Goal: Check status: Check status

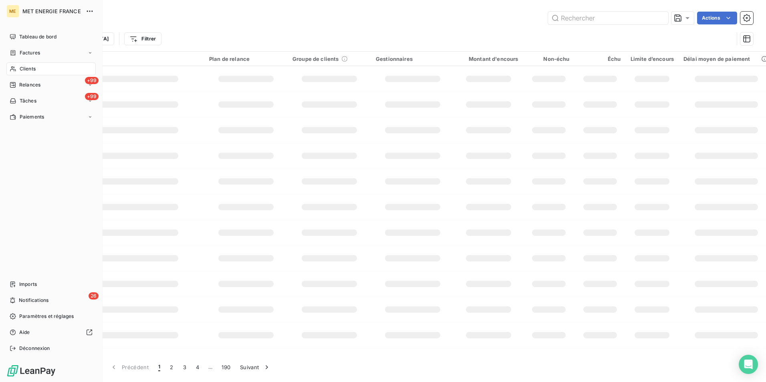
click at [35, 64] on div "Clients" at bounding box center [50, 68] width 89 height 13
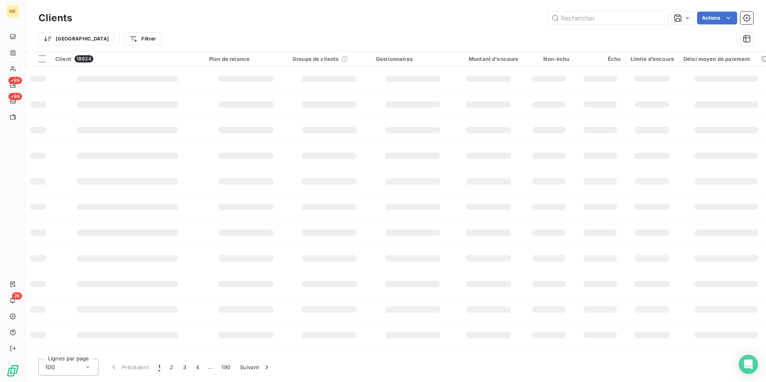
click at [226, 17] on div "Actions" at bounding box center [417, 18] width 671 height 13
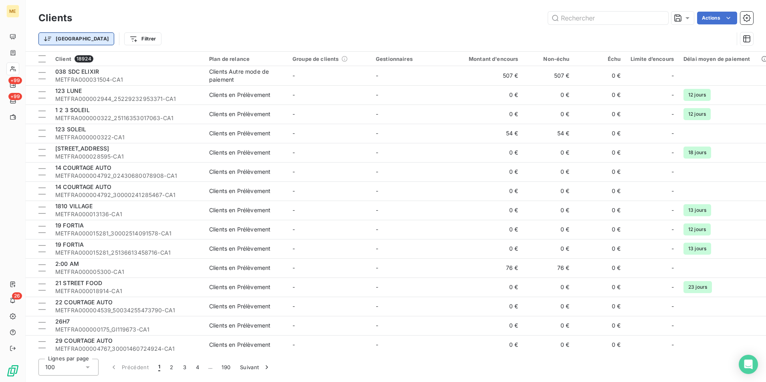
click at [64, 36] on html "ME +99 +99 26 Clients Actions Trier Filtrer Client 18924 Plan de relance Groupe…" at bounding box center [383, 191] width 766 height 382
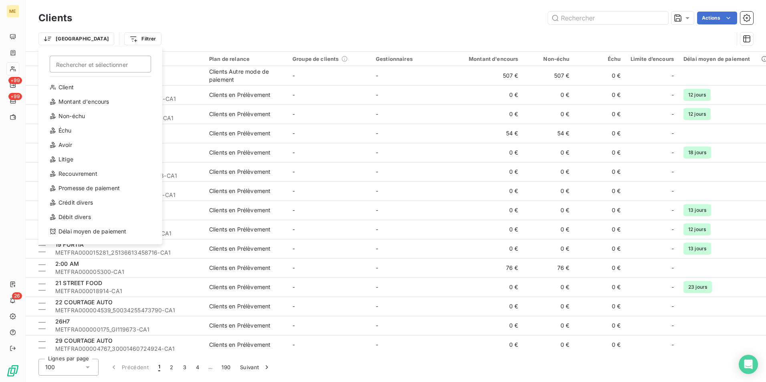
click at [266, 28] on html "ME +99 +99 26 Clients Actions Trier Rechercher et sélectionner Client Montant d…" at bounding box center [383, 191] width 766 height 382
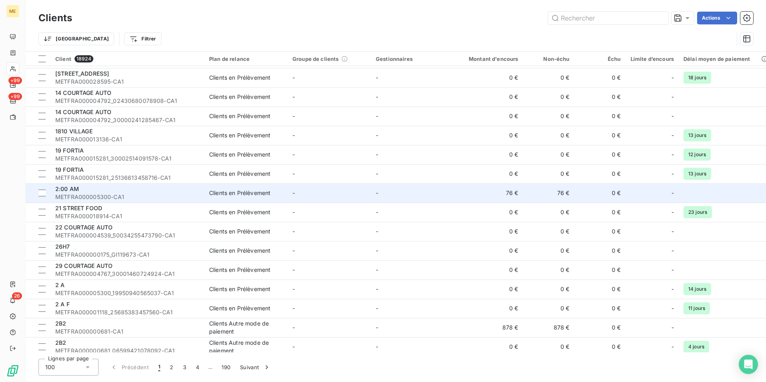
scroll to position [80, 0]
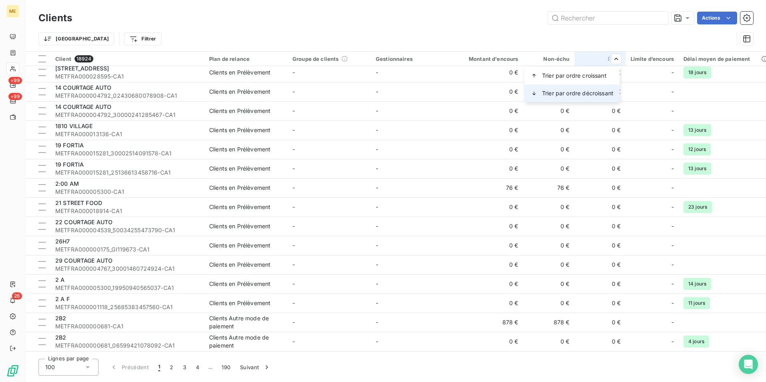
click at [601, 91] on span "Trier par ordre décroissant" at bounding box center [577, 93] width 71 height 8
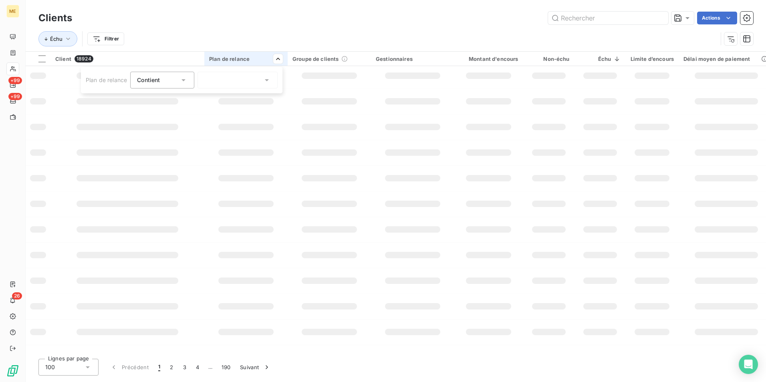
click at [266, 77] on icon at bounding box center [267, 80] width 8 height 8
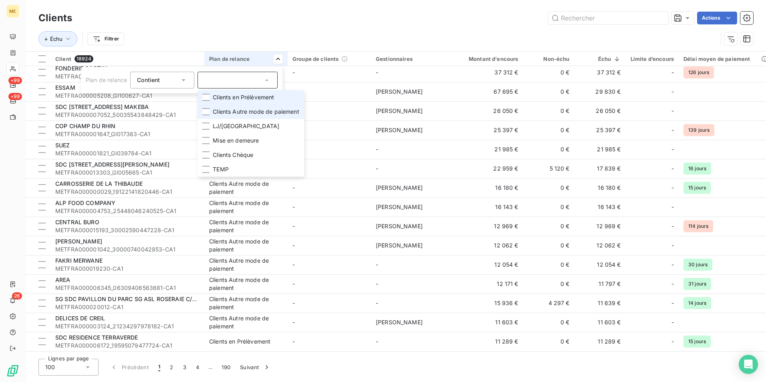
drag, startPoint x: 255, startPoint y: 99, endPoint x: 257, endPoint y: 109, distance: 11.0
click at [255, 98] on span "Clients en Prélèvement" at bounding box center [243, 97] width 61 height 8
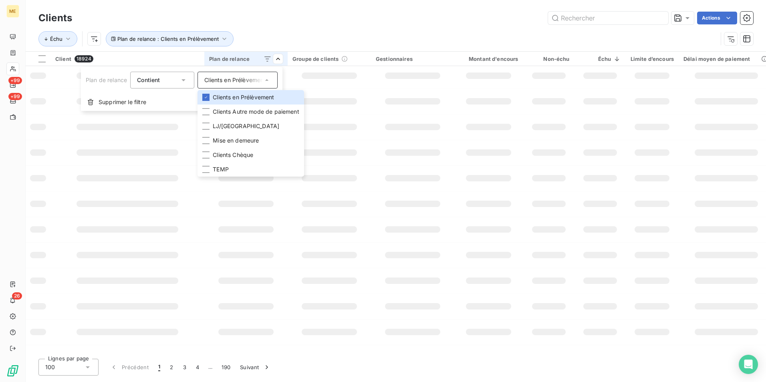
click at [268, 19] on html "ME +99 +99 26 Clients Actions Échu Plan de relance : Clients en Prélèvement Cli…" at bounding box center [383, 191] width 766 height 382
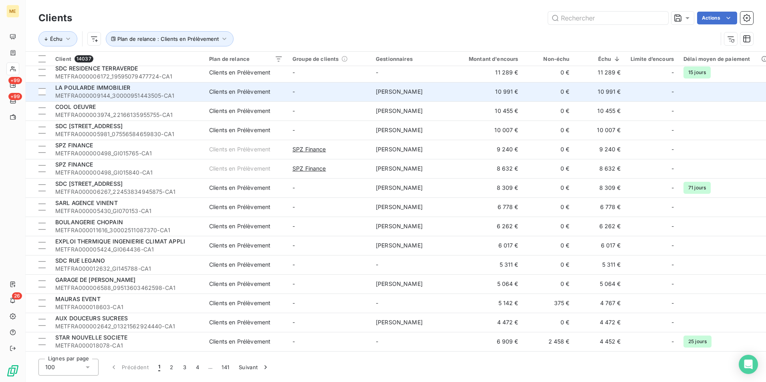
scroll to position [0, 0]
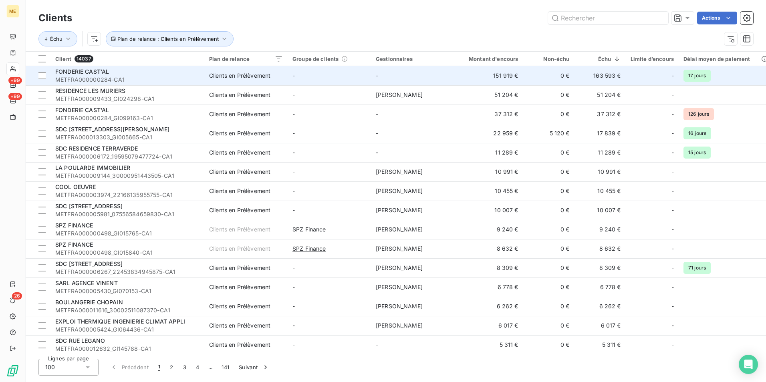
click at [164, 80] on span "METFRA000000284-CA1" at bounding box center [127, 80] width 144 height 8
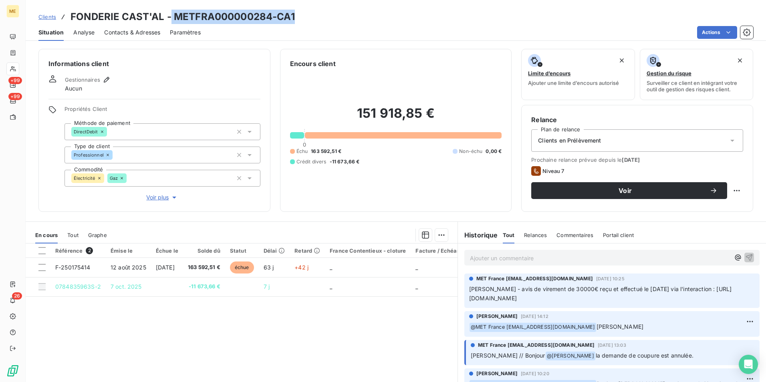
drag, startPoint x: 314, startPoint y: 15, endPoint x: 171, endPoint y: 13, distance: 143.0
click at [171, 13] on div "Clients FONDERIE CAST'AL - METFRA000000284-CA1" at bounding box center [396, 17] width 740 height 14
click at [288, 333] on div "Référence 2 Émise le Échue le Solde dû Statut Délai Retard France Contentieux -…" at bounding box center [242, 321] width 432 height 154
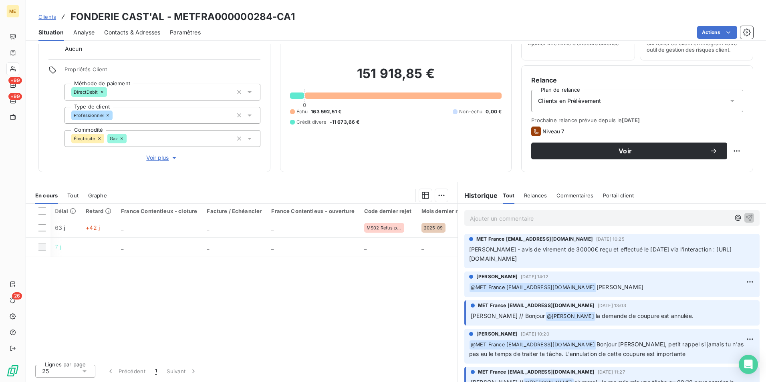
scroll to position [0, 231]
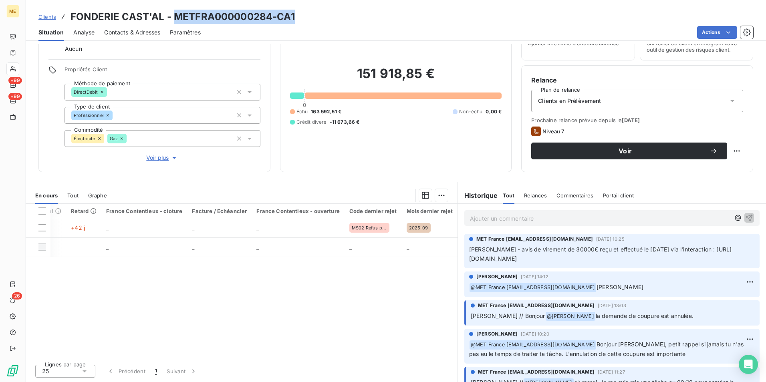
drag, startPoint x: 319, startPoint y: 14, endPoint x: 173, endPoint y: 22, distance: 146.0
click at [173, 22] on div "Clients FONDERIE CAST'AL - METFRA000000284-CA1" at bounding box center [396, 17] width 740 height 14
copy h3 "METFRA000000284-CA1"
